Goal: Information Seeking & Learning: Find specific fact

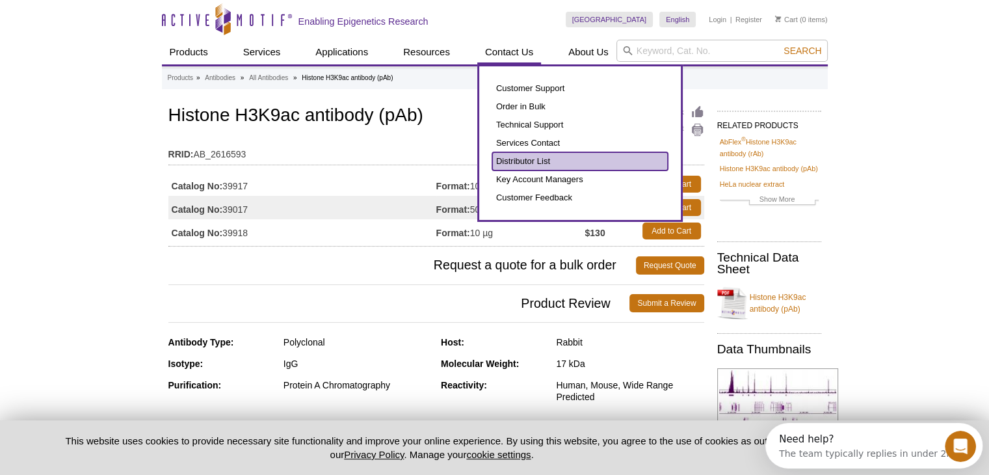
click at [527, 161] on link "Distributor List" at bounding box center [580, 161] width 176 height 18
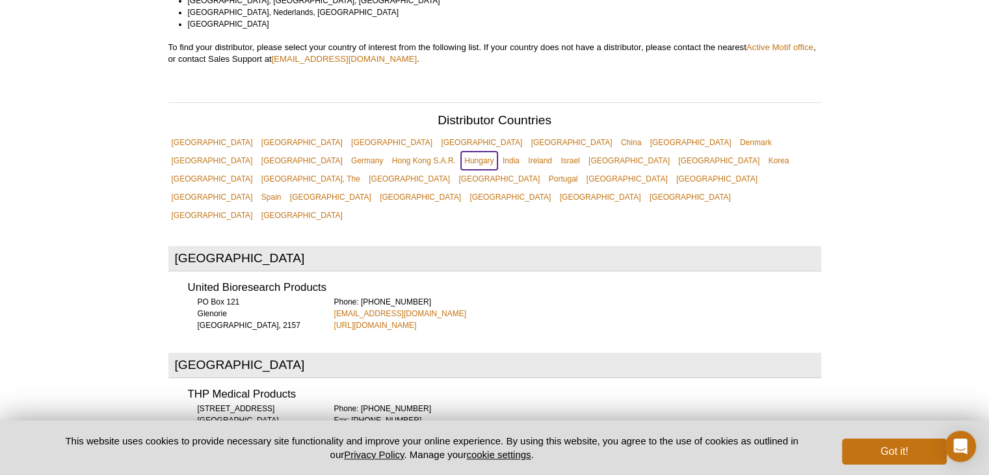
scroll to position [2241, 0]
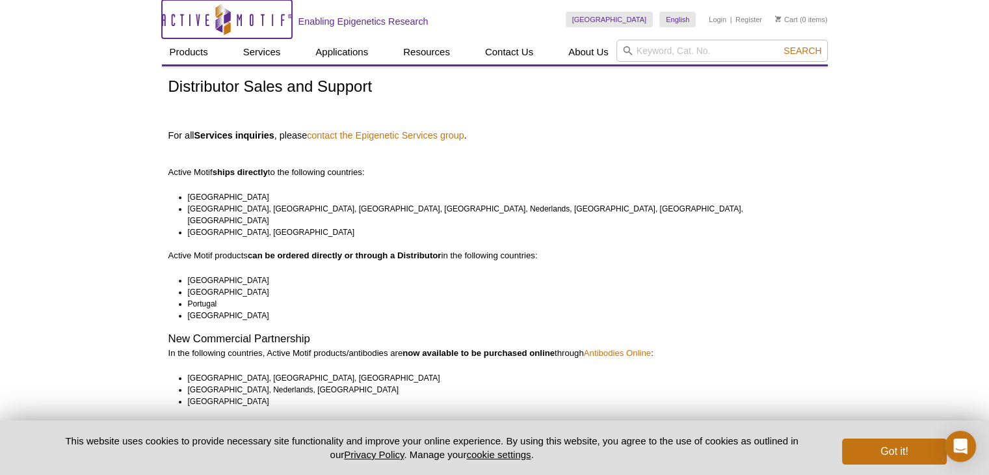
click at [190, 15] on icon at bounding box center [223, 20] width 123 height 12
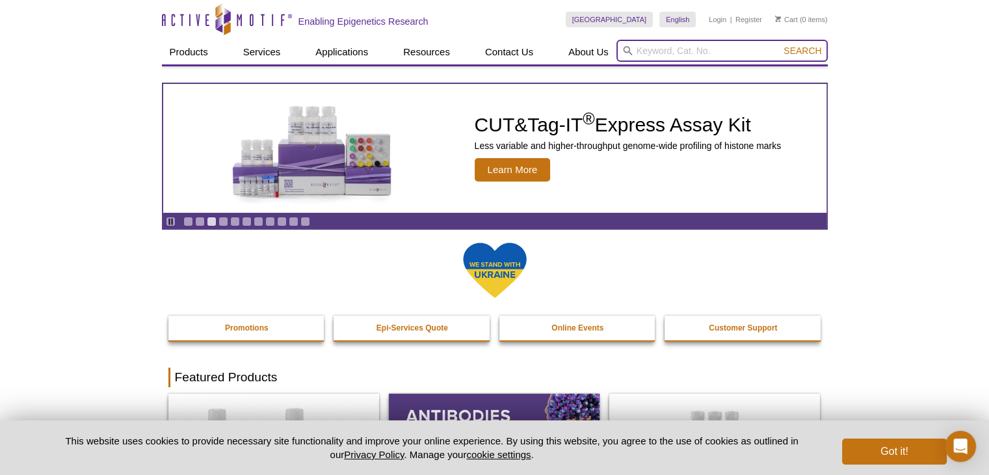
click at [666, 51] on input "search" at bounding box center [722, 51] width 211 height 22
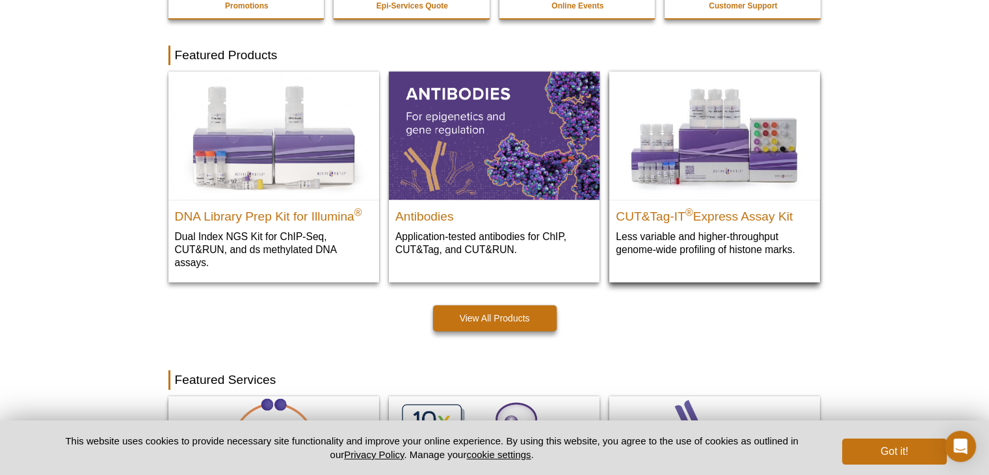
scroll to position [325, 0]
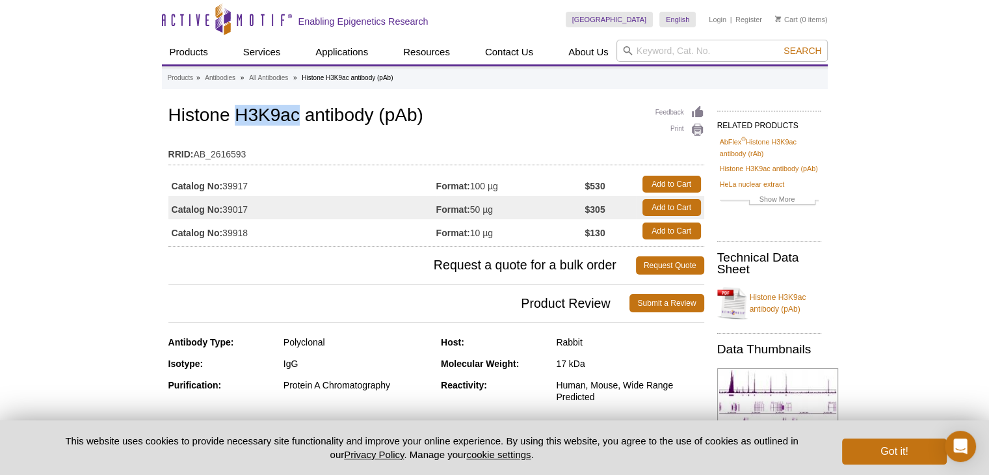
drag, startPoint x: 239, startPoint y: 118, endPoint x: 302, endPoint y: 118, distance: 63.1
click at [302, 118] on h1 "Histone H3K9ac antibody (pAb)" at bounding box center [436, 116] width 536 height 22
copy h1 "H3K9ac"
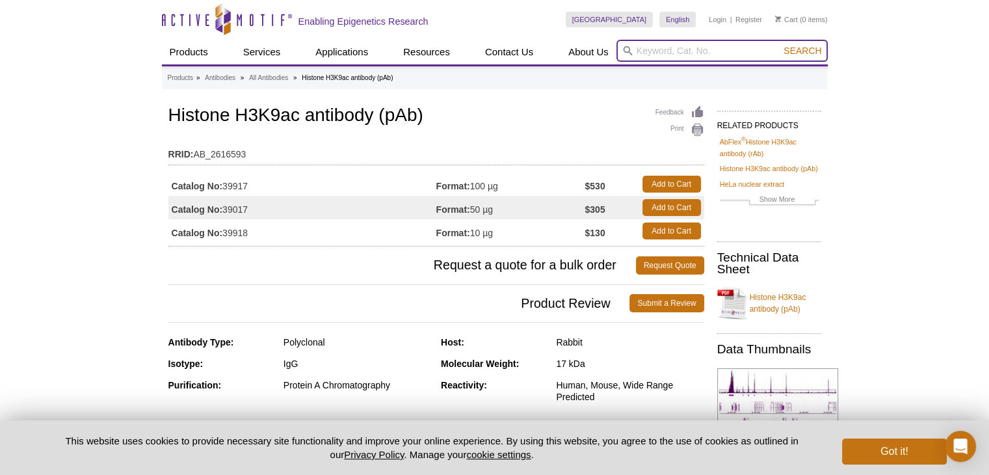
click at [641, 51] on input "search" at bounding box center [722, 51] width 211 height 22
paste input "H3K9ac"
type input "H3K9ac"
click at [780, 45] on button "Search" at bounding box center [803, 51] width 46 height 12
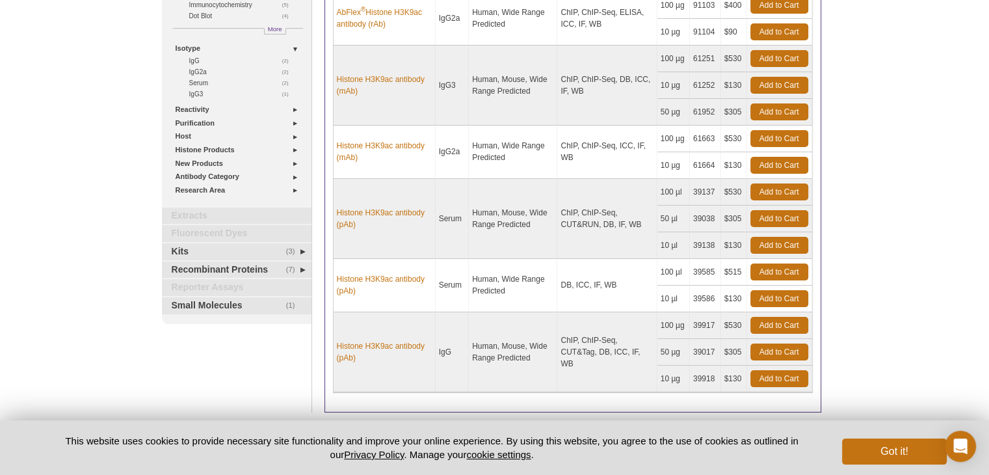
scroll to position [195, 0]
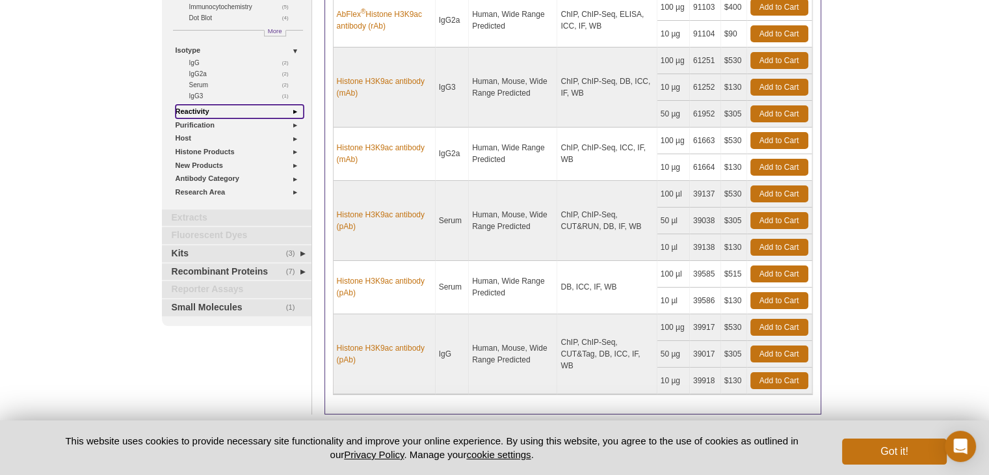
click at [295, 108] on link "Reactivity" at bounding box center [240, 112] width 128 height 14
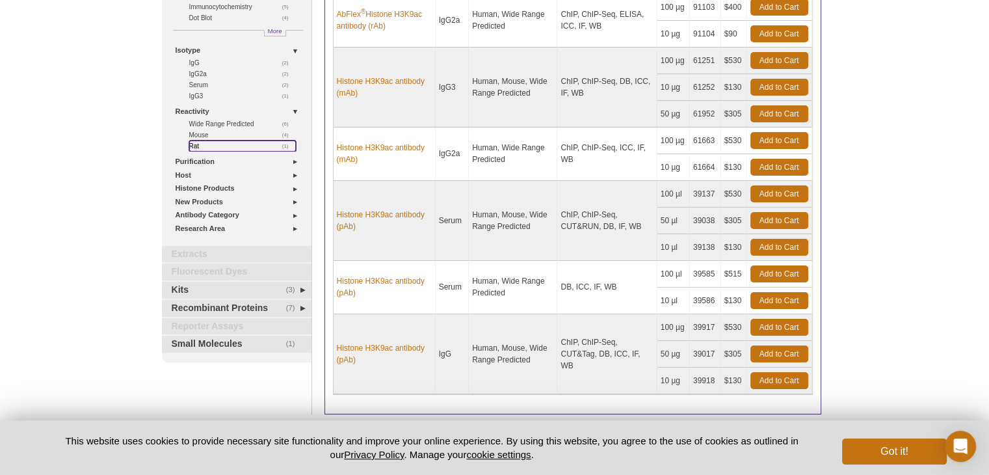
click at [191, 145] on link "(1) Rat" at bounding box center [242, 146] width 107 height 11
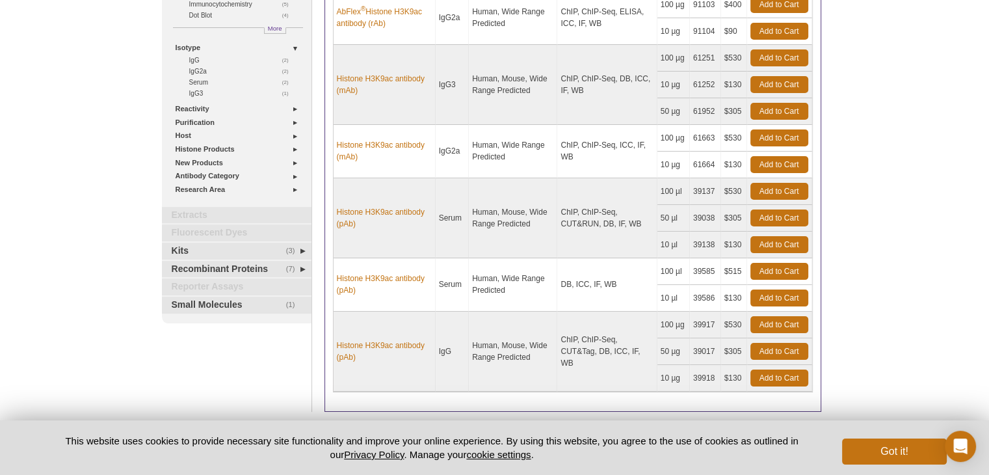
scroll to position [195, 0]
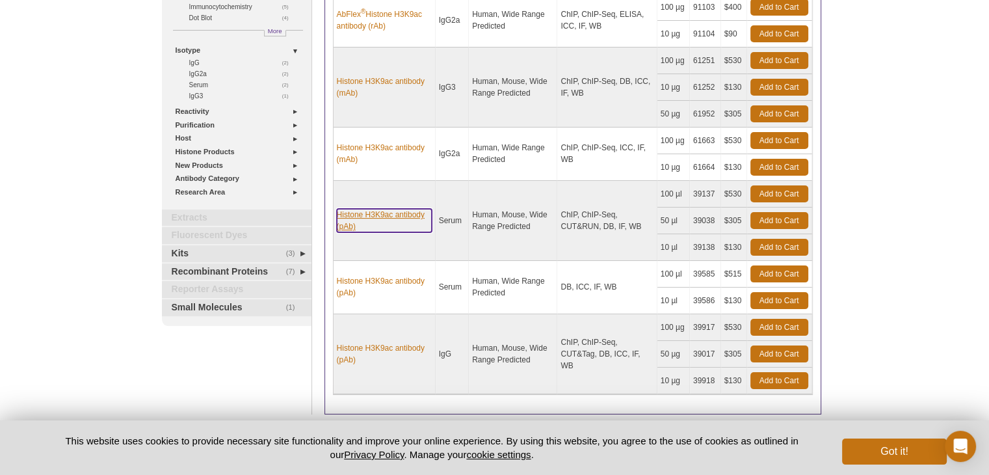
click at [383, 222] on link "Histone H3K9ac antibody (pAb)" at bounding box center [384, 220] width 95 height 23
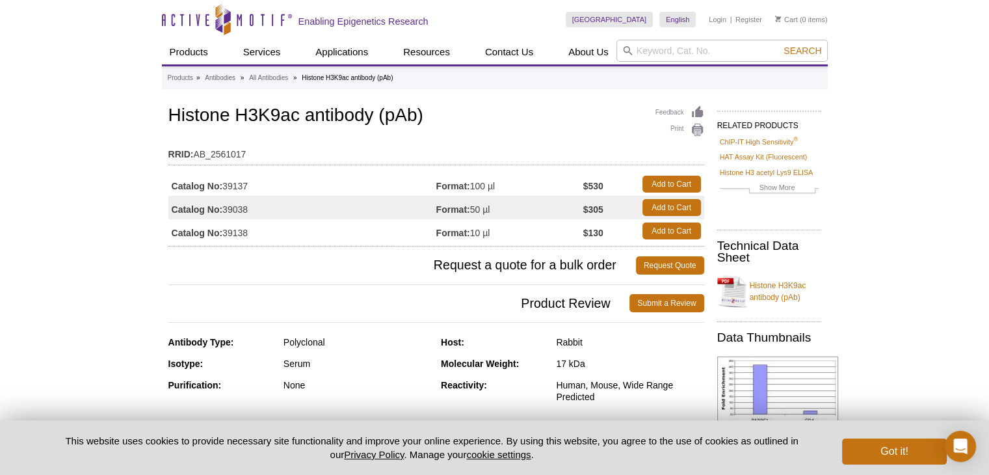
click at [531, 185] on td "Format: 100 µl" at bounding box center [509, 183] width 147 height 23
